Goal: Task Accomplishment & Management: Manage account settings

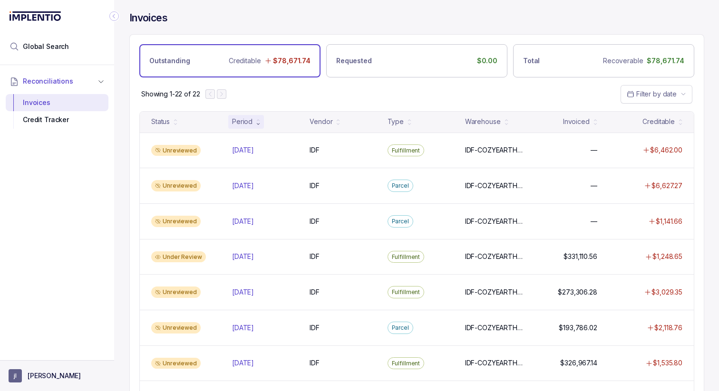
click at [20, 372] on span "jl" at bounding box center [15, 375] width 13 height 13
click at [33, 355] on p "Logout" at bounding box center [62, 356] width 79 height 10
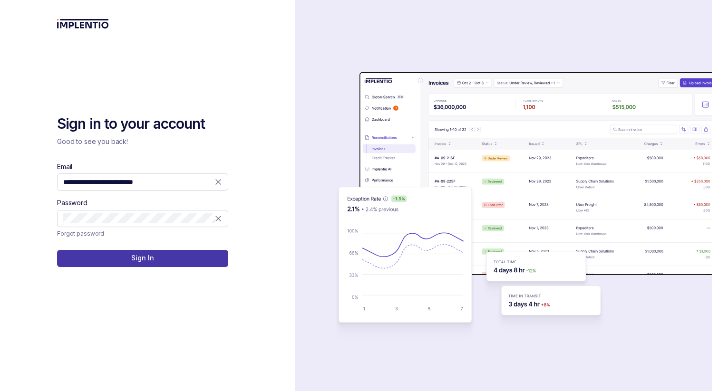
click at [136, 253] on p "Sign In" at bounding box center [142, 258] width 22 height 10
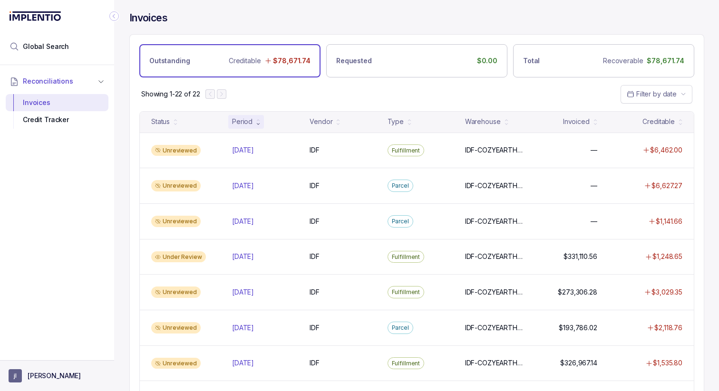
click at [42, 374] on p "[PERSON_NAME]" at bounding box center [54, 376] width 53 height 10
click at [42, 353] on p "Logout" at bounding box center [62, 356] width 79 height 10
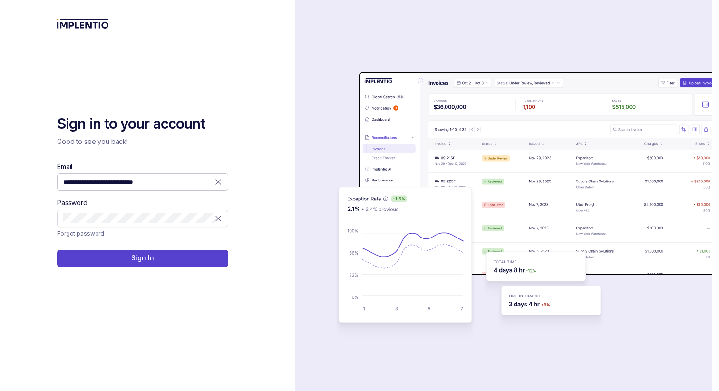
click at [216, 181] on icon at bounding box center [218, 182] width 10 height 10
click at [218, 217] on icon at bounding box center [218, 219] width 10 height 10
click at [170, 183] on input "Email" at bounding box center [142, 182] width 159 height 10
type input "**********"
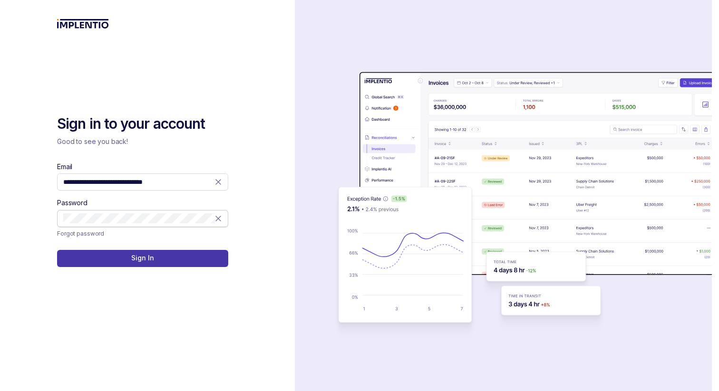
click at [151, 257] on p "Sign In" at bounding box center [142, 258] width 22 height 10
